Goal: Information Seeking & Learning: Learn about a topic

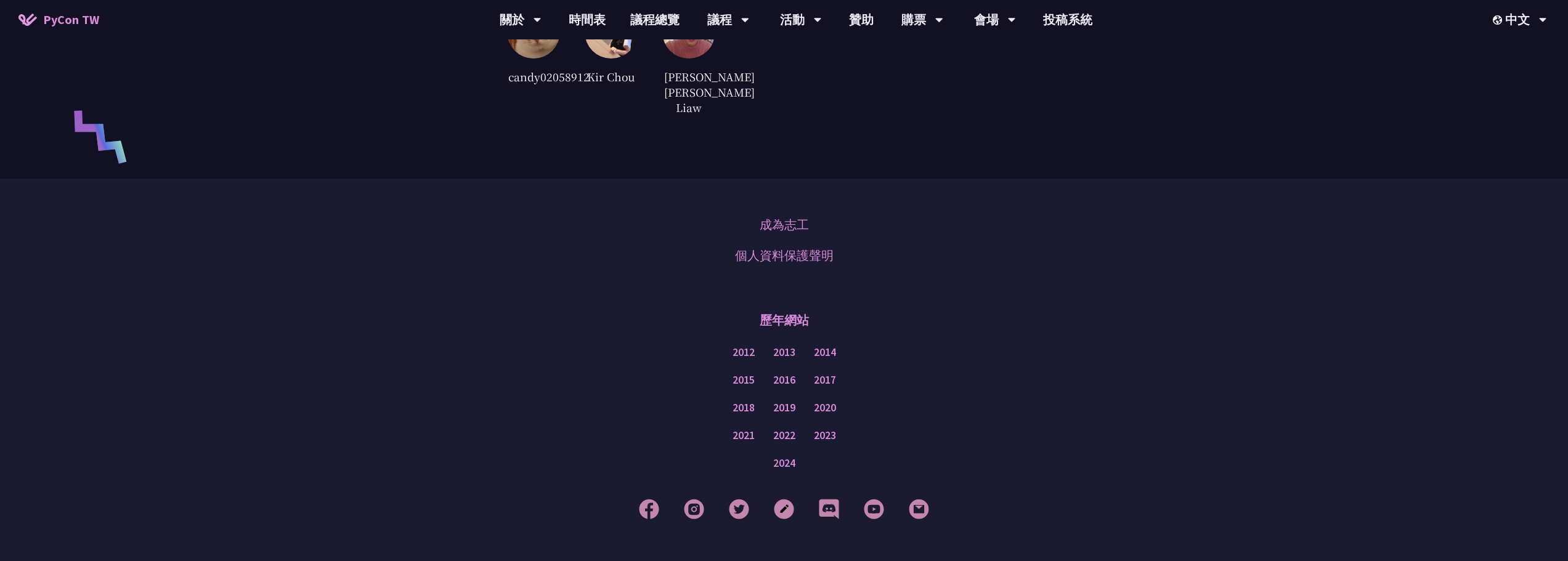
scroll to position [2957, 0]
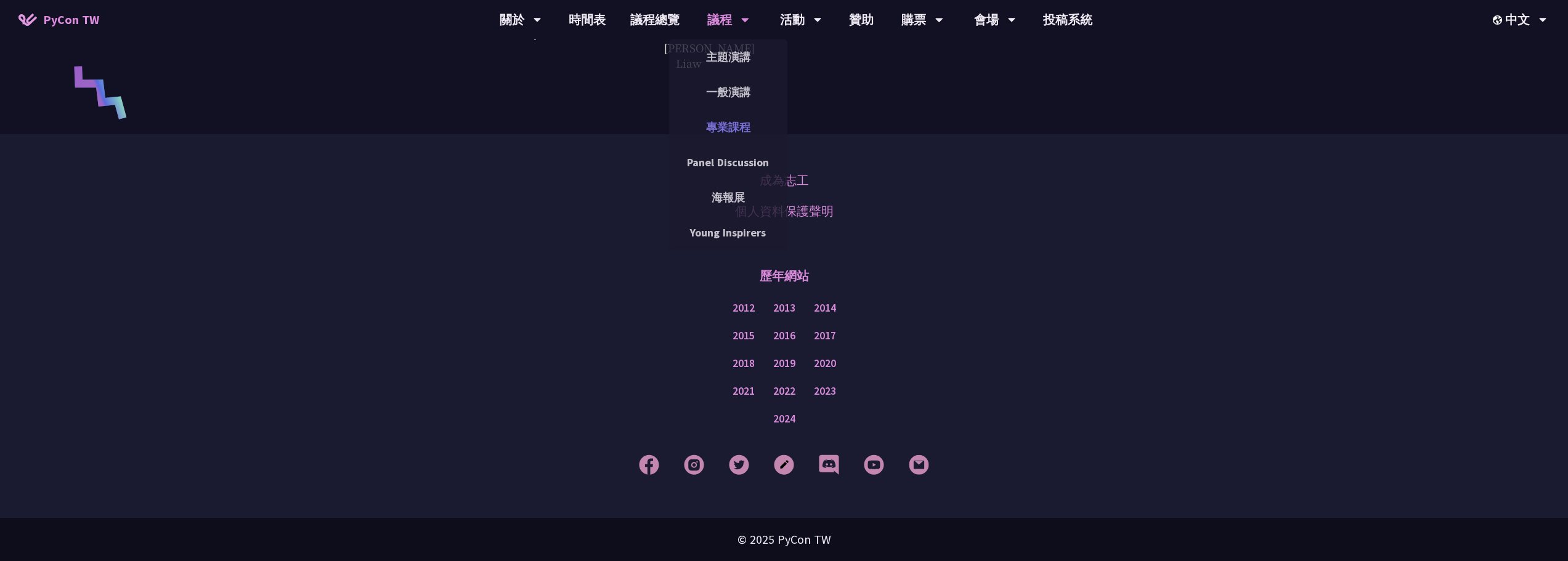
click at [727, 125] on link "專業課程" at bounding box center [728, 127] width 118 height 29
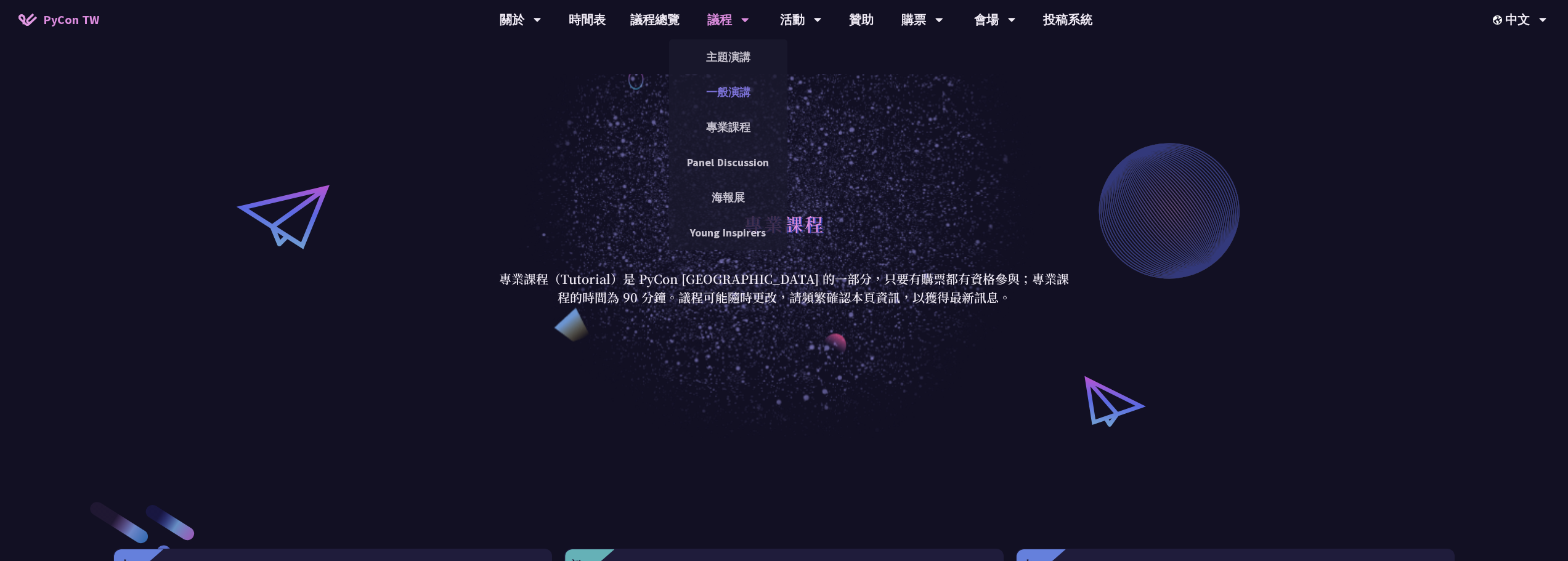
click at [736, 89] on link "一般演講" at bounding box center [728, 92] width 118 height 29
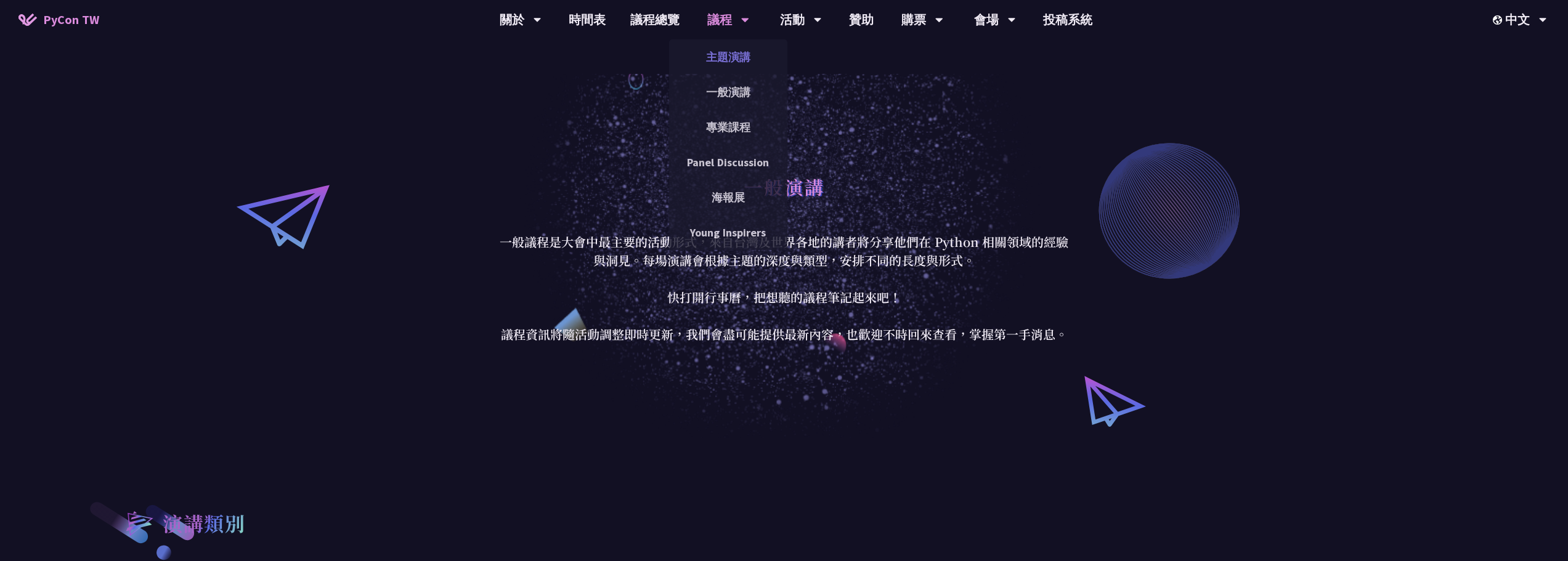
click at [735, 54] on link "主題演講" at bounding box center [728, 57] width 118 height 29
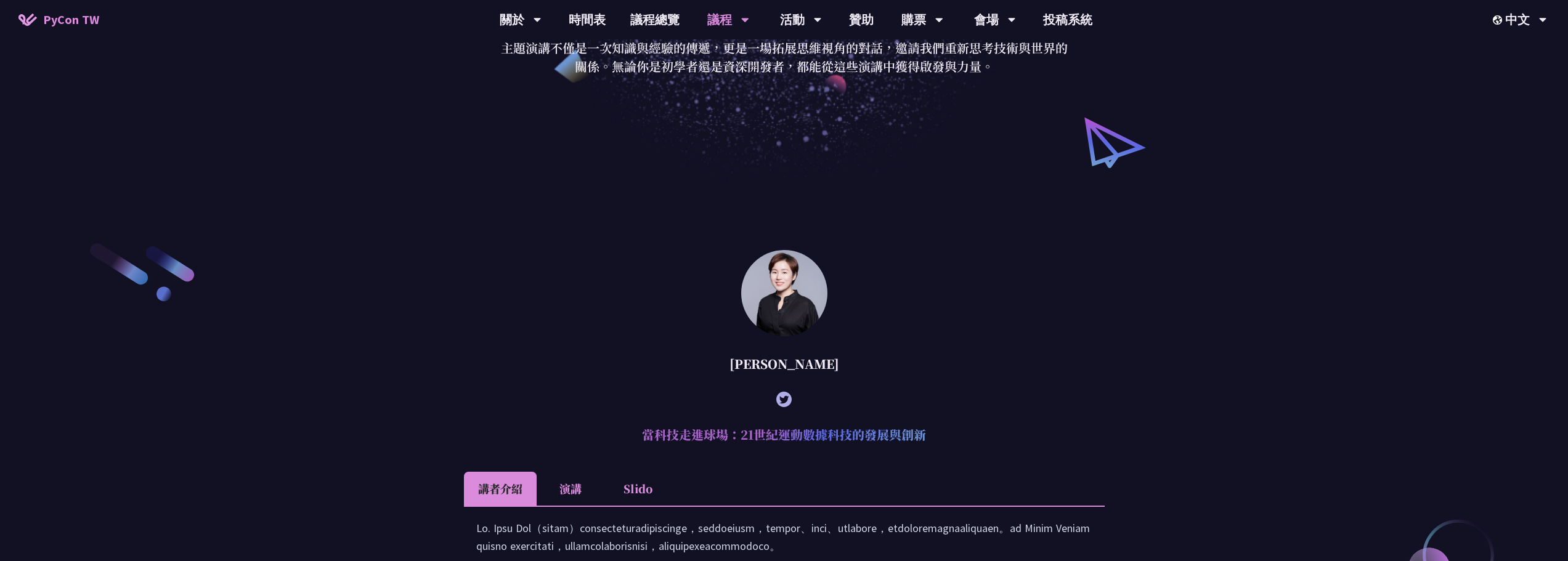
scroll to position [370, 0]
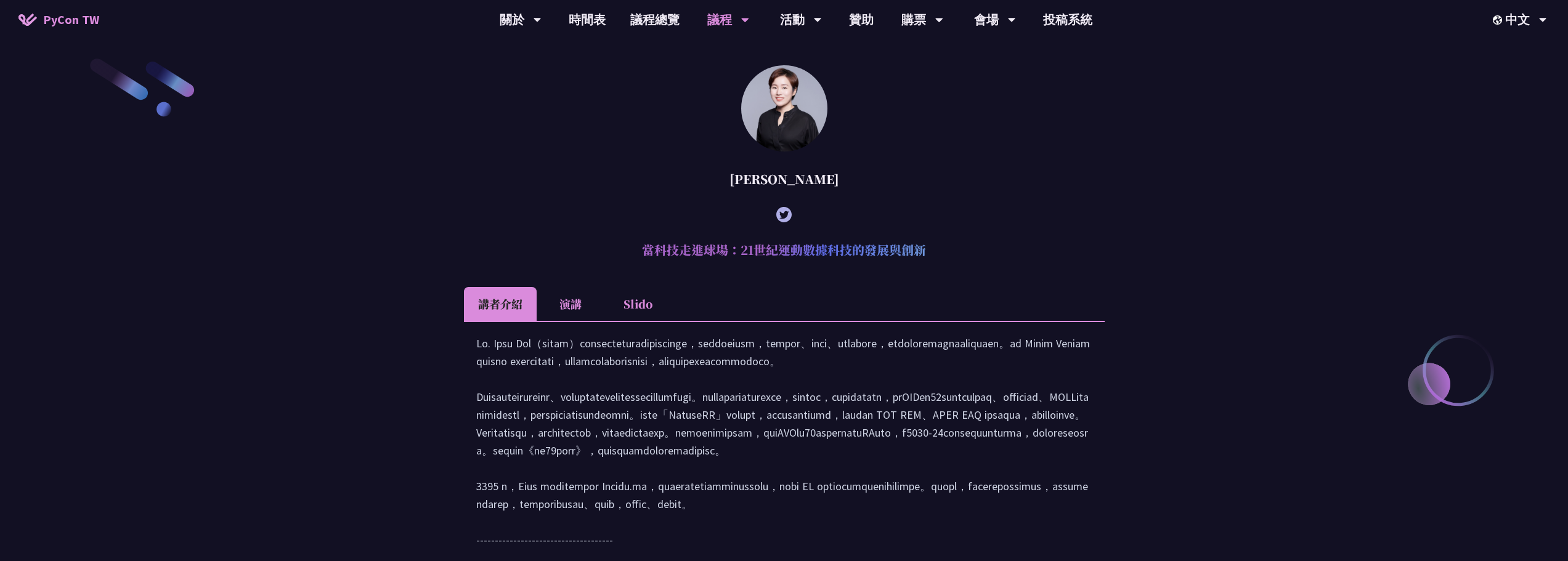
click at [577, 298] on li "演講" at bounding box center [570, 304] width 68 height 34
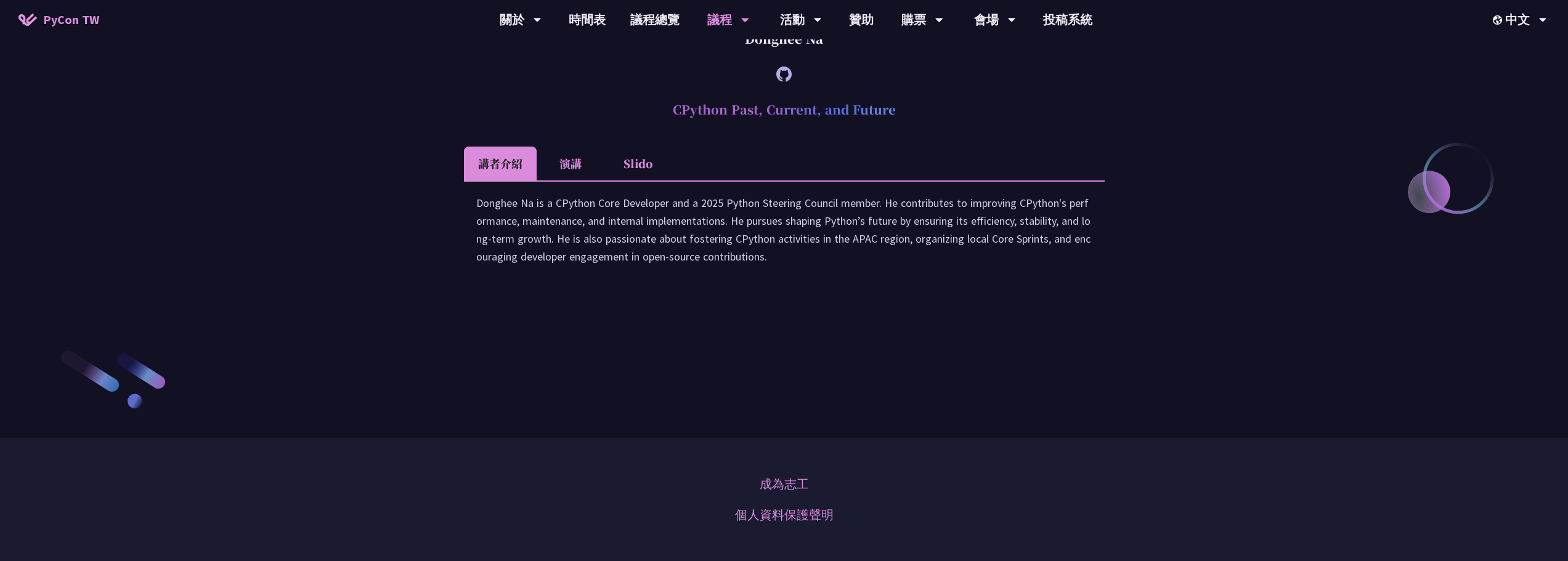
scroll to position [1540, 0]
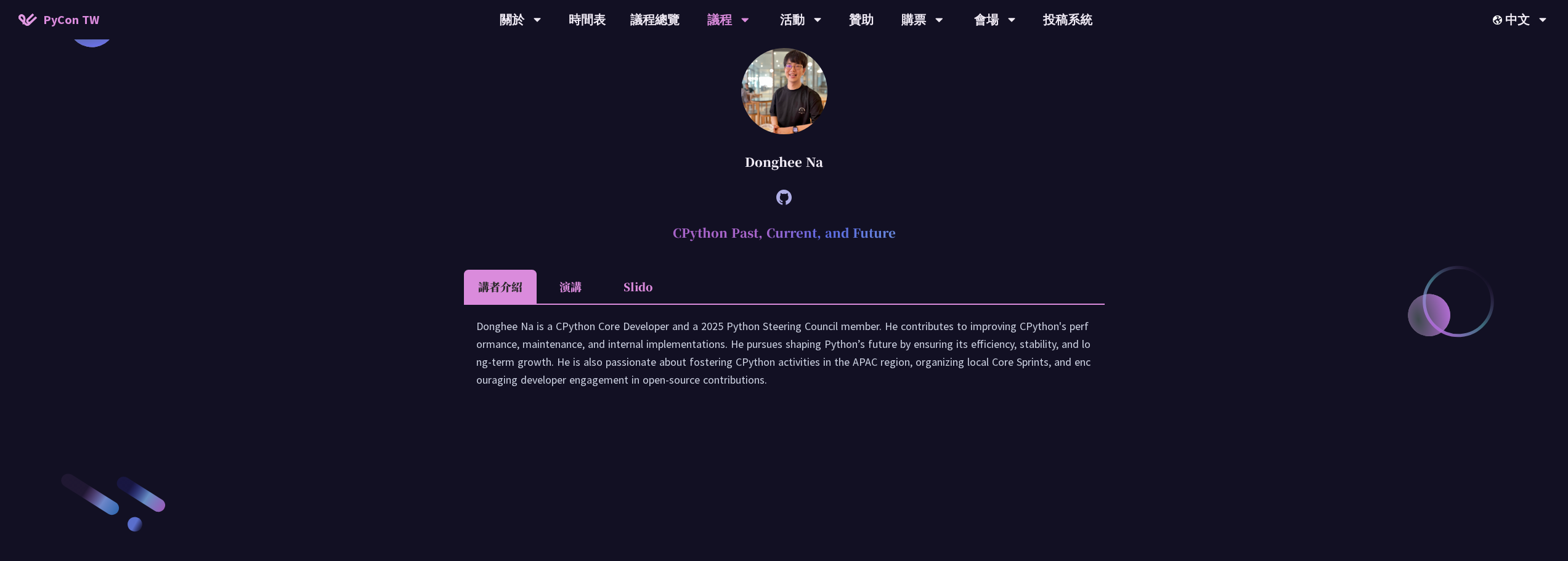
click at [804, 134] on img at bounding box center [784, 91] width 86 height 86
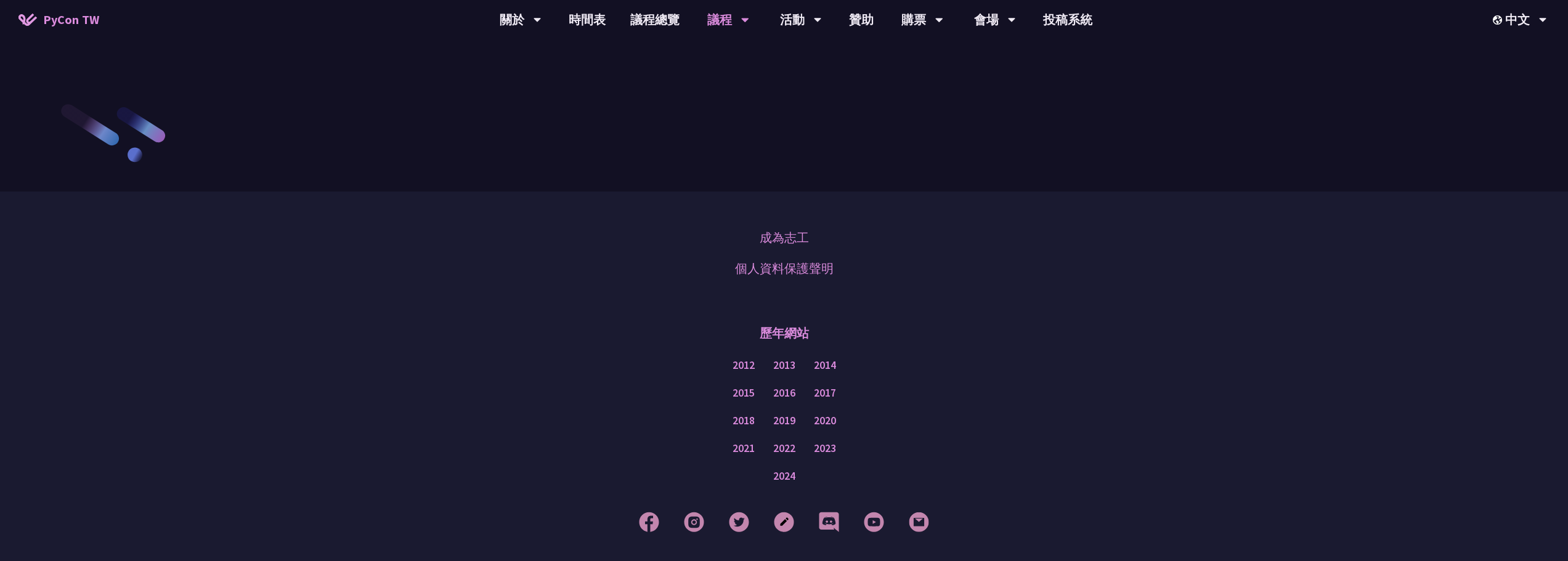
scroll to position [1725, 0]
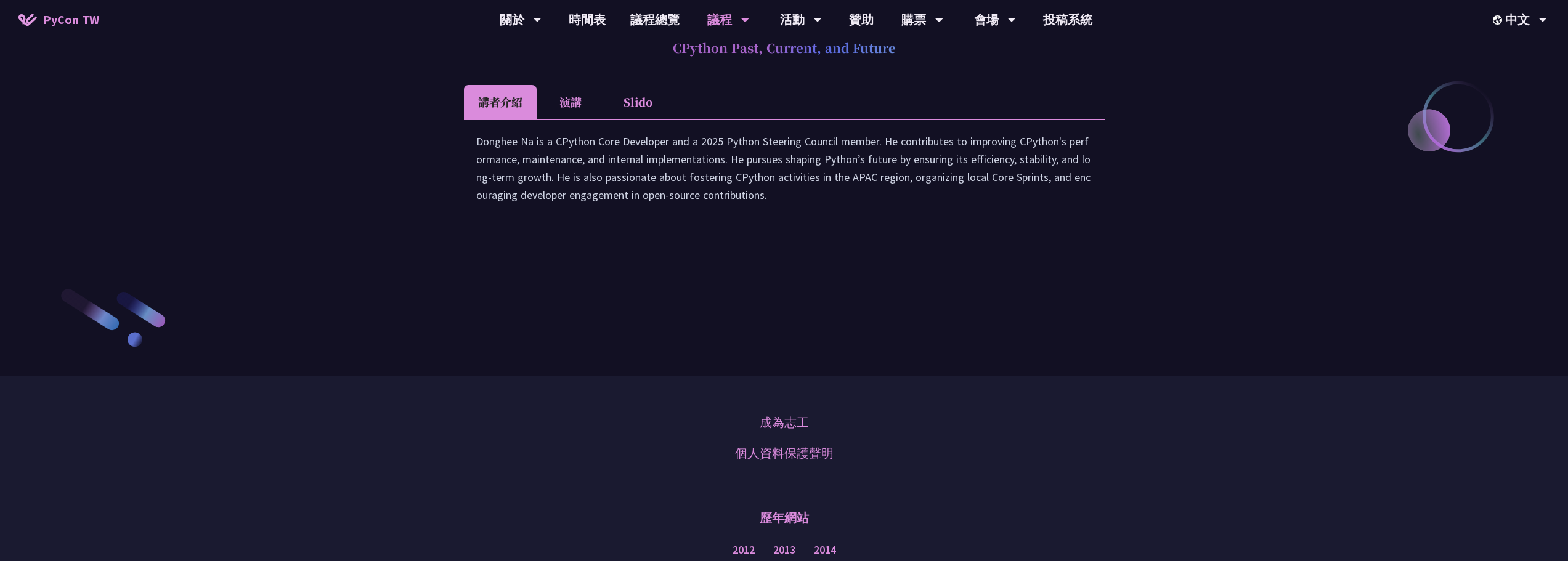
click at [562, 119] on li "演講" at bounding box center [570, 102] width 68 height 34
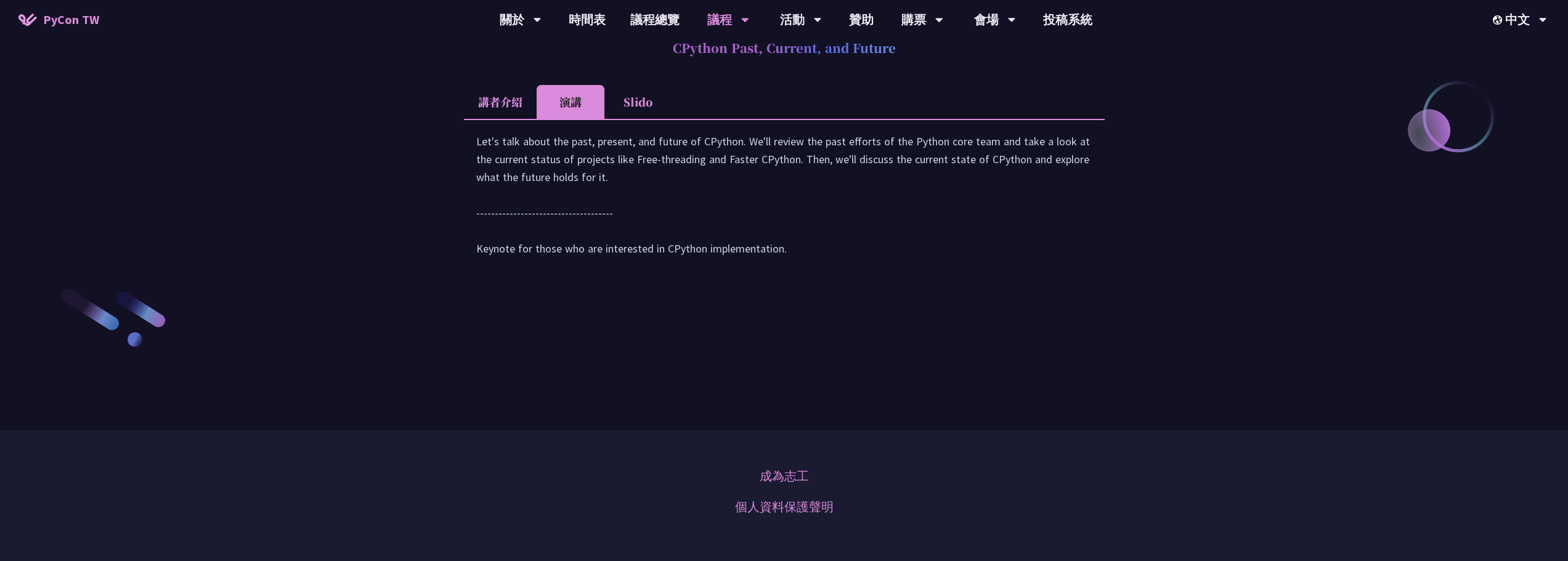
click at [647, 119] on li "Slido" at bounding box center [638, 102] width 68 height 34
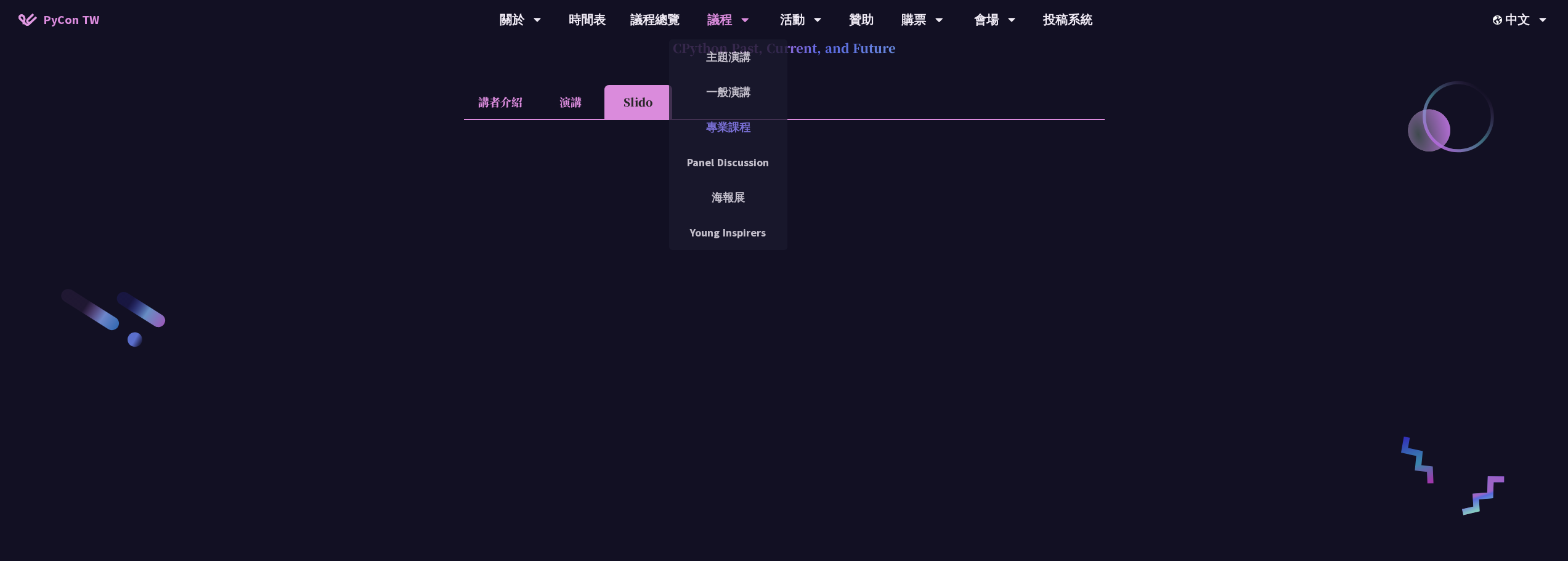
click at [732, 122] on link "專業課程" at bounding box center [728, 127] width 118 height 29
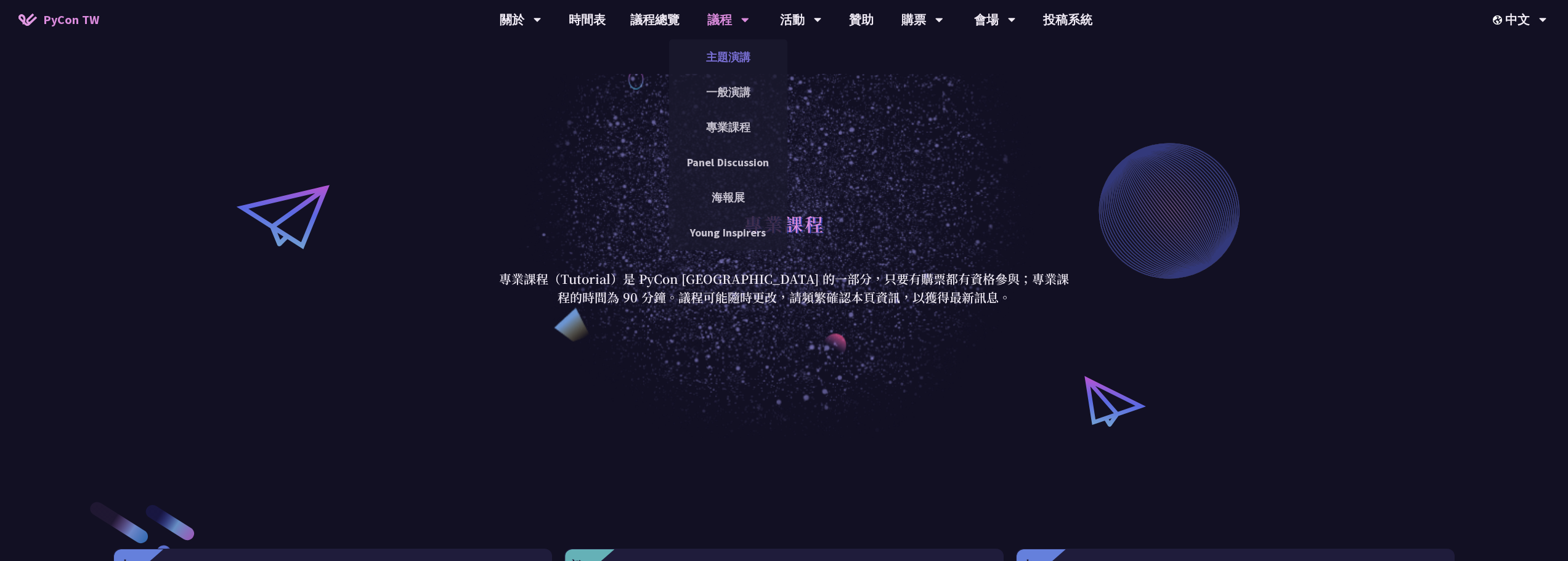
click at [732, 54] on link "主題演講" at bounding box center [728, 57] width 118 height 29
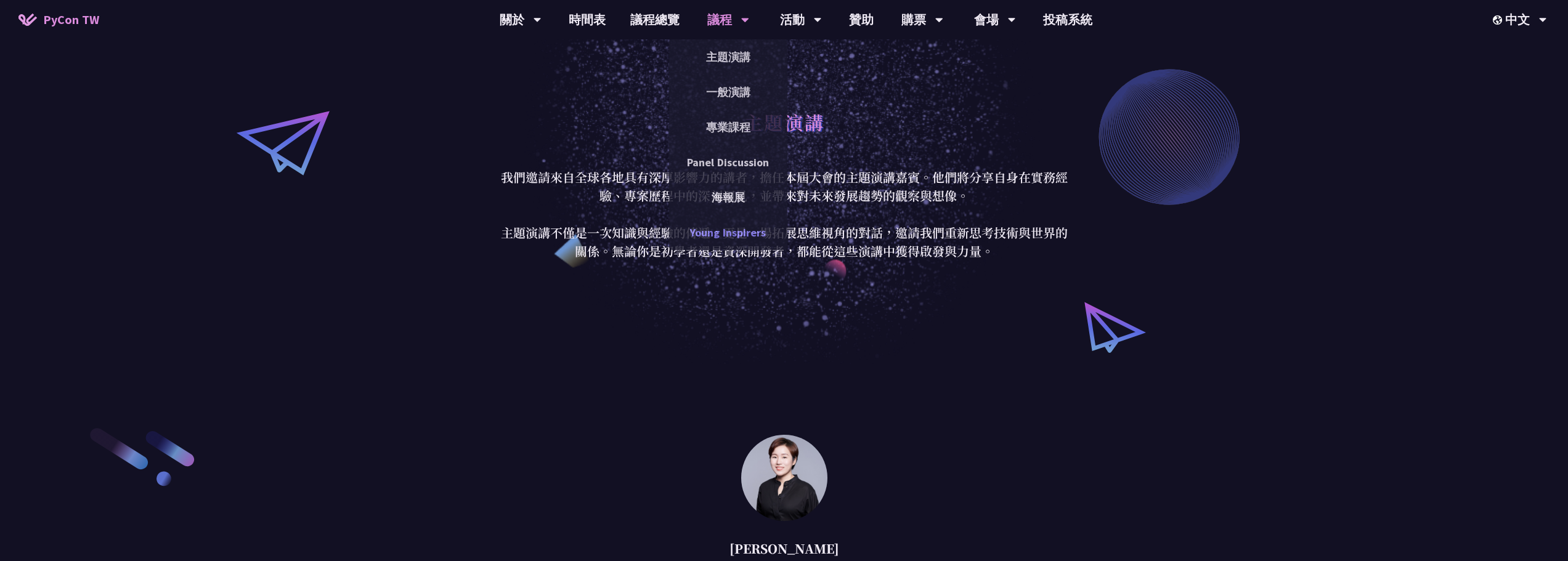
scroll to position [62, 0]
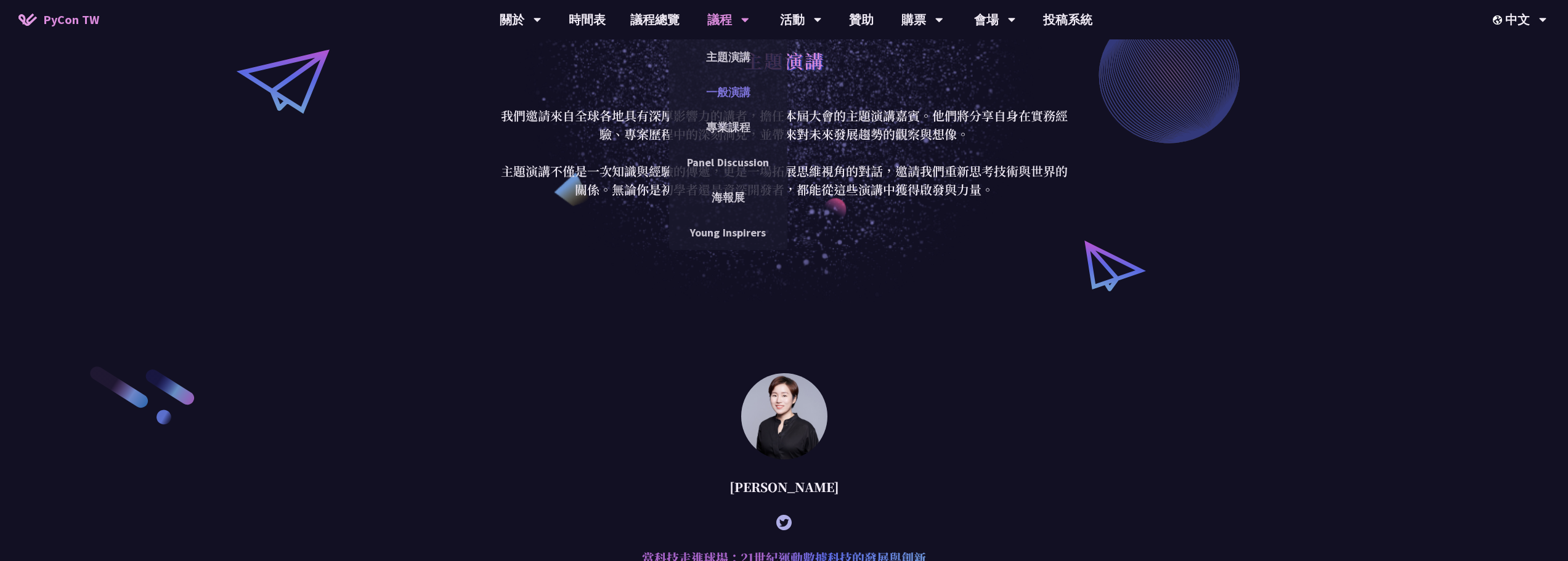
click at [728, 97] on link "一般演講" at bounding box center [728, 92] width 118 height 29
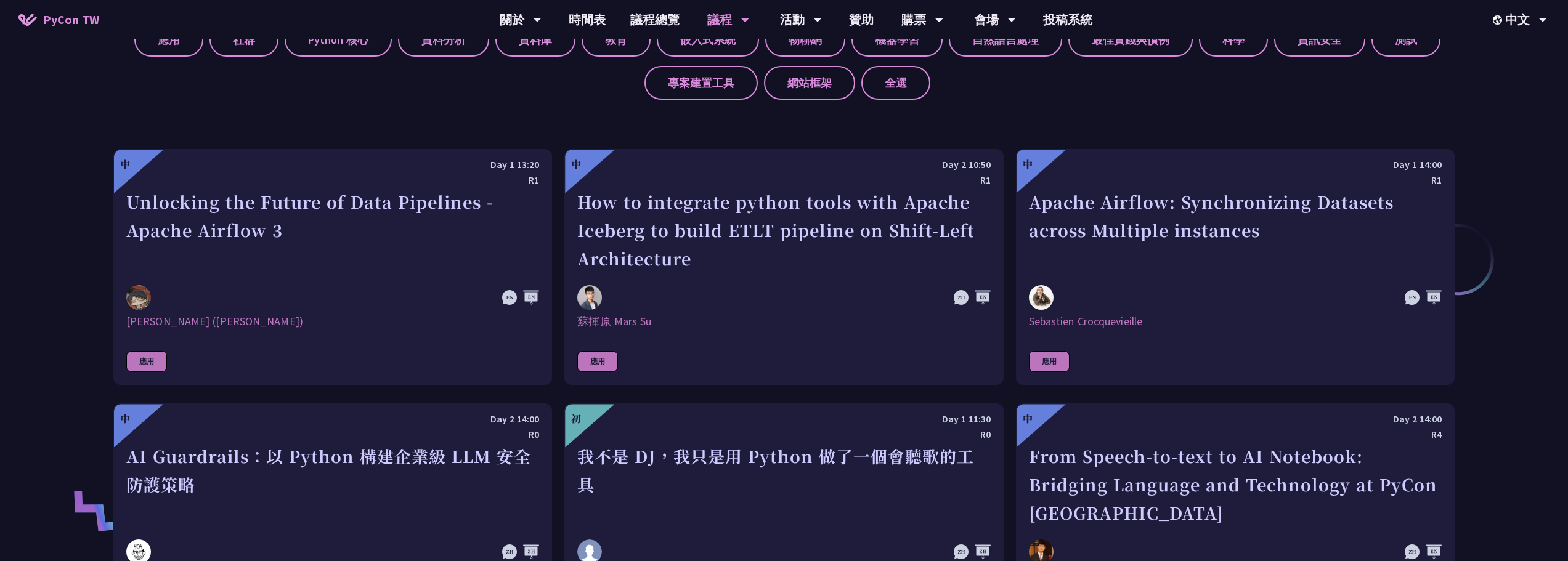
scroll to position [739, 0]
